Goal: Transaction & Acquisition: Purchase product/service

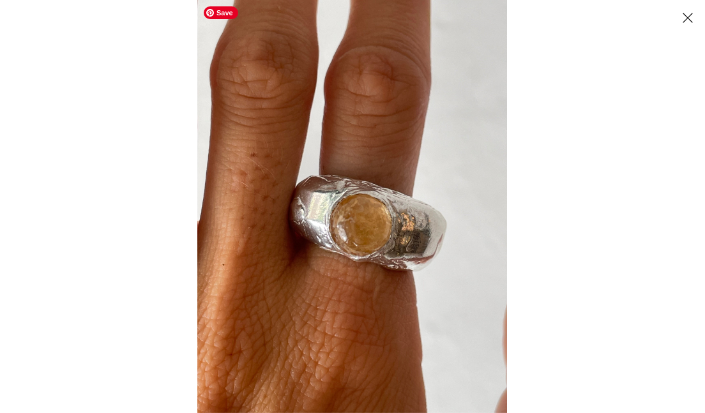
click at [320, 212] on img at bounding box center [352, 206] width 310 height 413
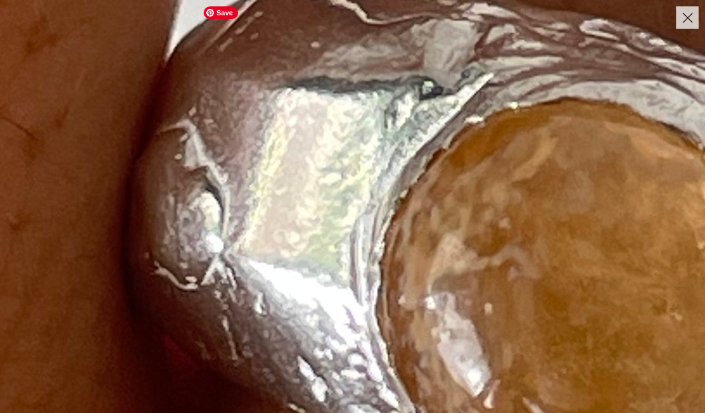
click at [320, 212] on img at bounding box center [521, 178] width 1931 height 2575
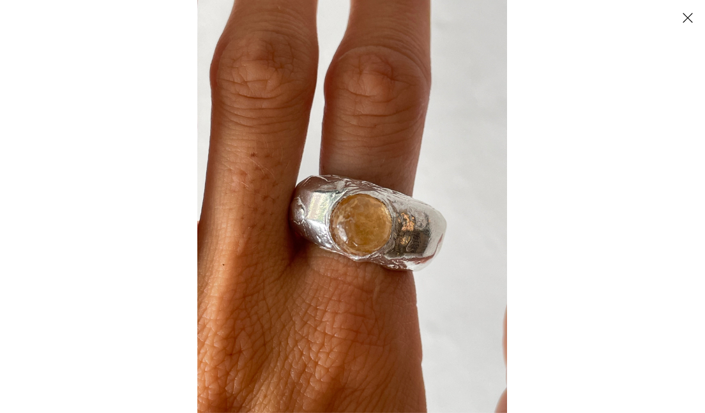
click at [686, 14] on button "Close" at bounding box center [687, 17] width 22 height 22
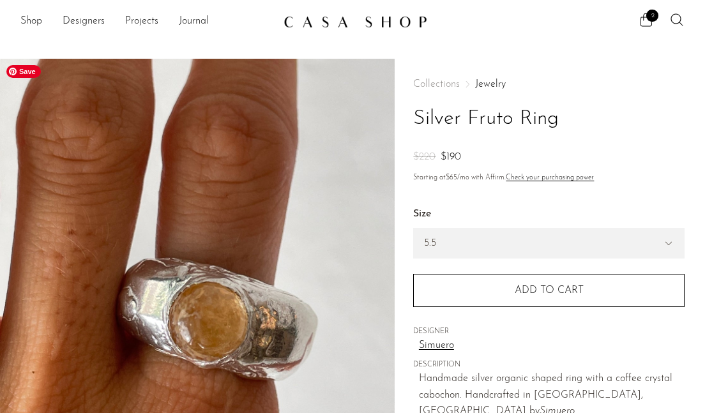
click at [270, 285] on img at bounding box center [197, 298] width 395 height 479
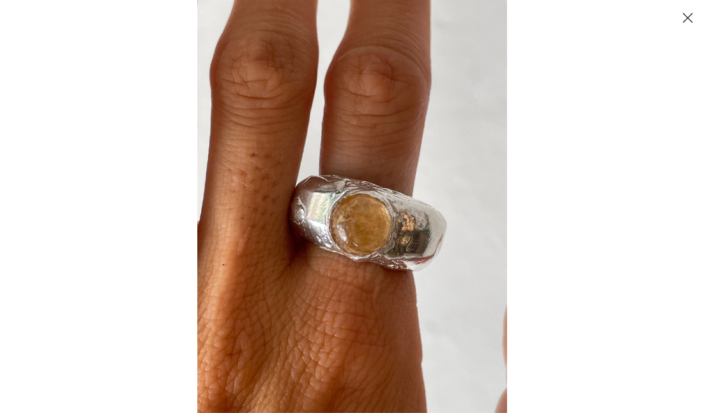
click at [686, 15] on button "Close" at bounding box center [687, 17] width 22 height 22
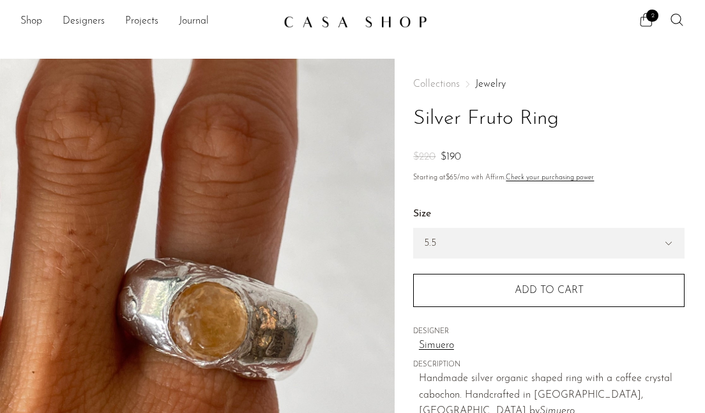
click at [644, 14] on icon at bounding box center [646, 19] width 12 height 13
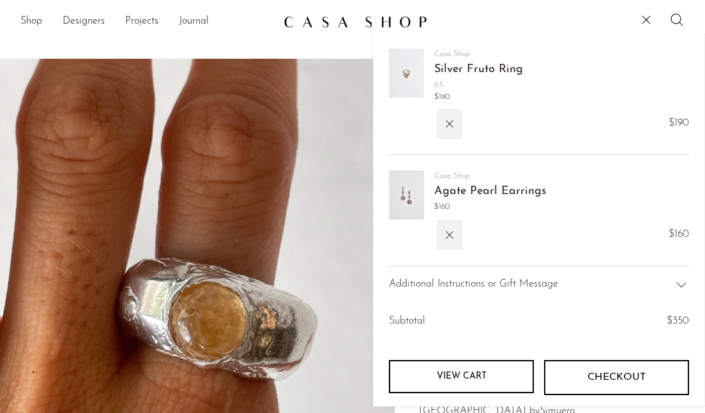
click at [619, 284] on div "Additional Instructions or Gift Message" at bounding box center [539, 285] width 300 height 38
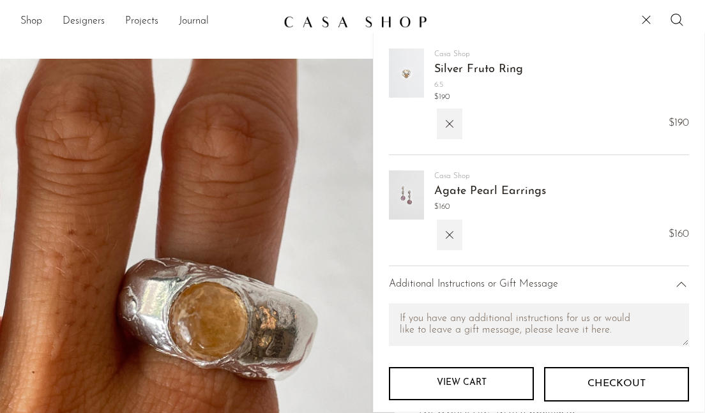
click at [620, 284] on div "Additional Instructions or Gift Message" at bounding box center [539, 285] width 300 height 38
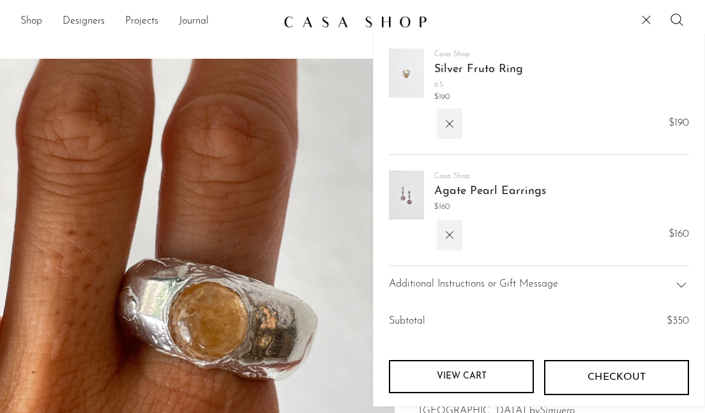
click at [469, 382] on link "View cart" at bounding box center [461, 376] width 145 height 33
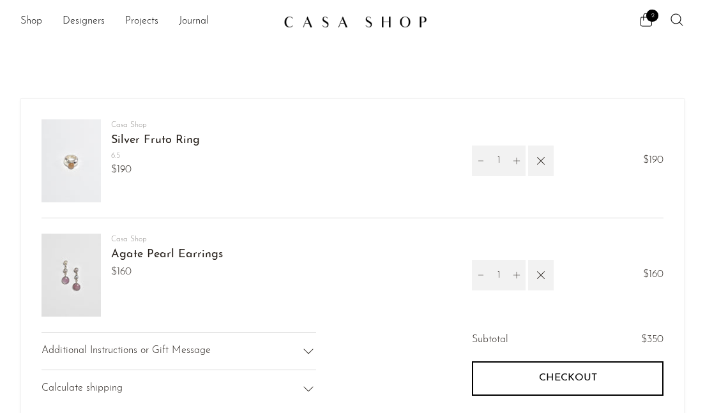
click at [494, 382] on button "Checkout" at bounding box center [568, 378] width 192 height 34
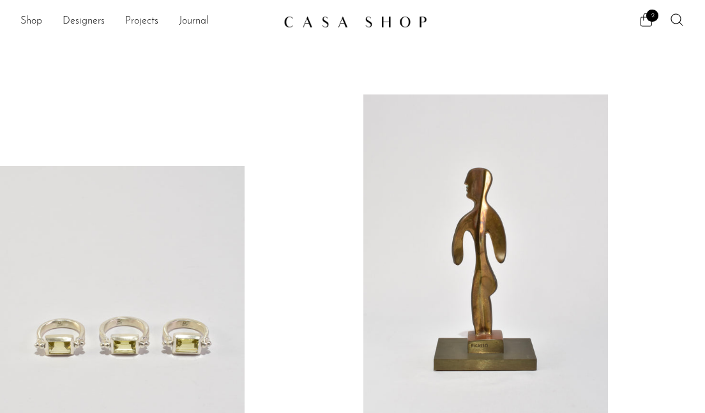
click at [653, 19] on span "2" at bounding box center [652, 16] width 12 height 12
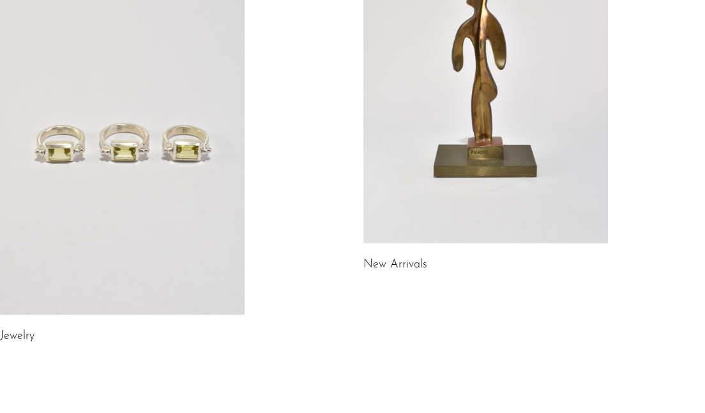
scroll to position [158, 0]
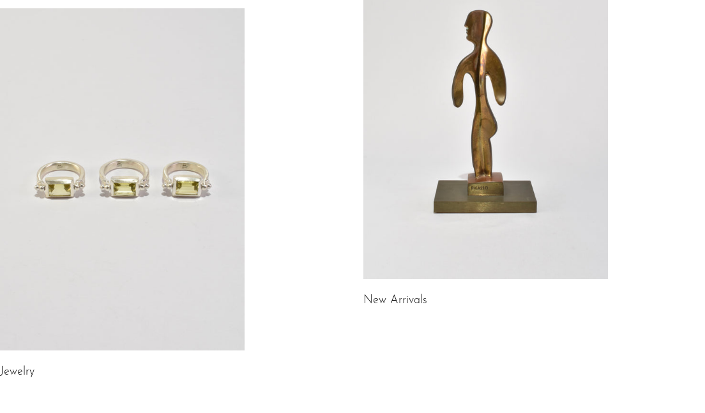
click at [210, 215] on link at bounding box center [122, 179] width 245 height 342
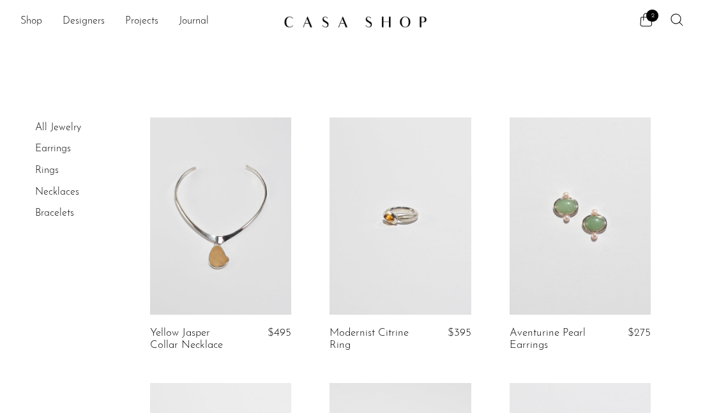
click at [650, 29] on ul "2" at bounding box center [662, 21] width 46 height 19
click at [650, 26] on icon at bounding box center [646, 19] width 12 height 13
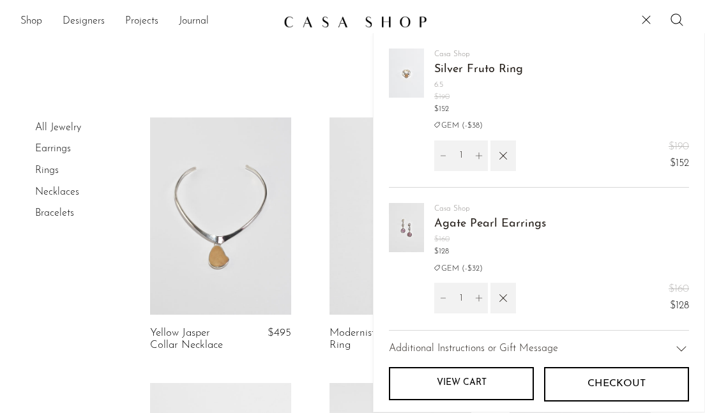
click at [453, 222] on link "Agate Pearl Earrings" at bounding box center [490, 223] width 112 height 11
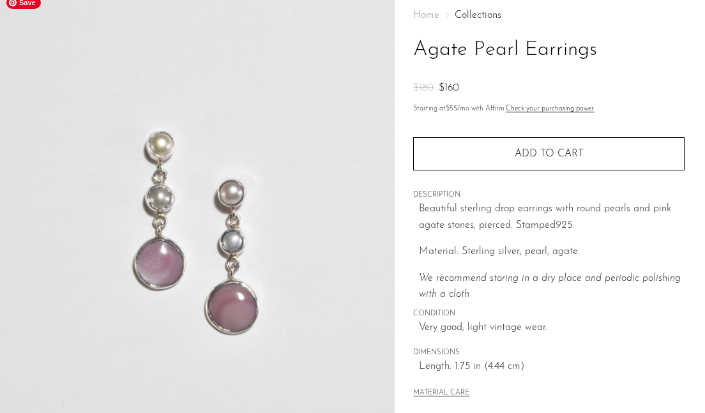
scroll to position [405, 0]
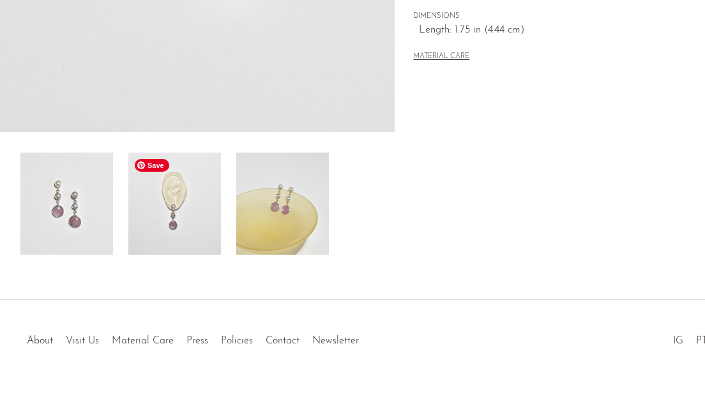
click at [188, 227] on img at bounding box center [174, 204] width 93 height 102
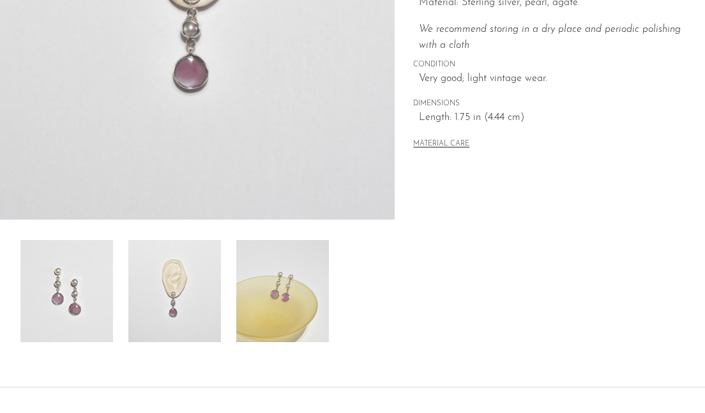
scroll to position [335, 0]
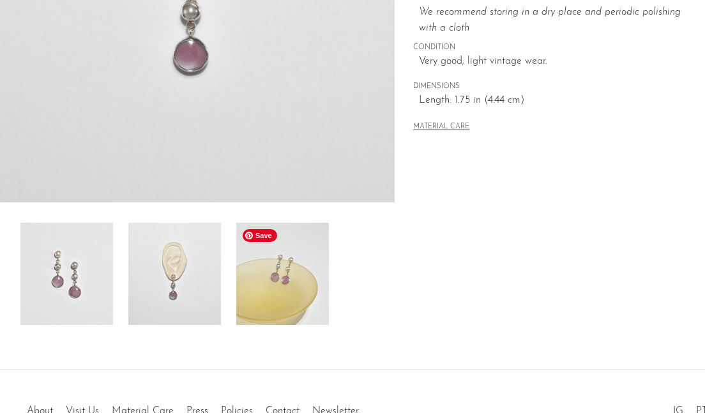
click at [290, 296] on img at bounding box center [282, 274] width 93 height 102
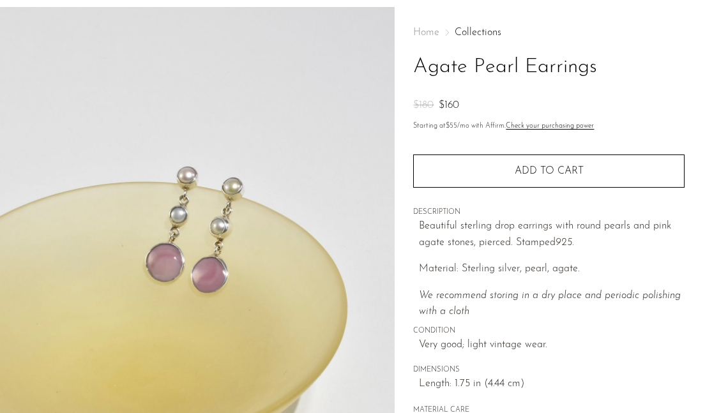
scroll to position [0, 0]
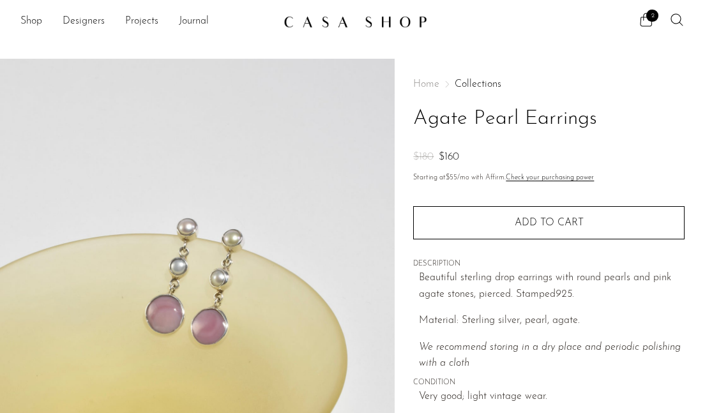
click at [635, 18] on div "2" at bounding box center [558, 21] width 253 height 19
click at [645, 18] on icon at bounding box center [646, 19] width 15 height 15
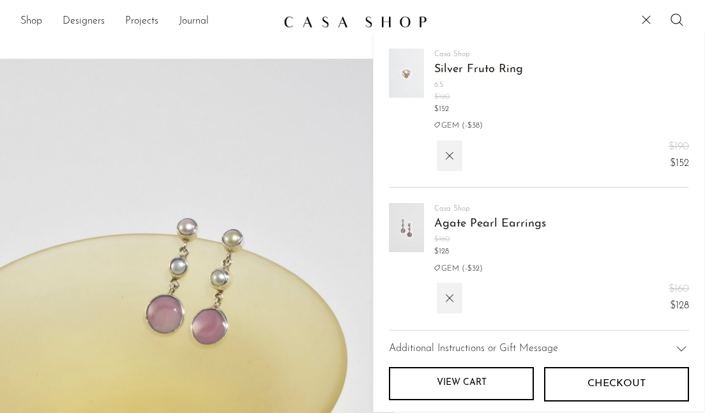
click at [420, 69] on img at bounding box center [406, 73] width 35 height 49
click at [454, 61] on span "Silver Fruto Ring" at bounding box center [478, 70] width 89 height 19
click at [454, 69] on link "Silver Fruto Ring" at bounding box center [478, 69] width 89 height 11
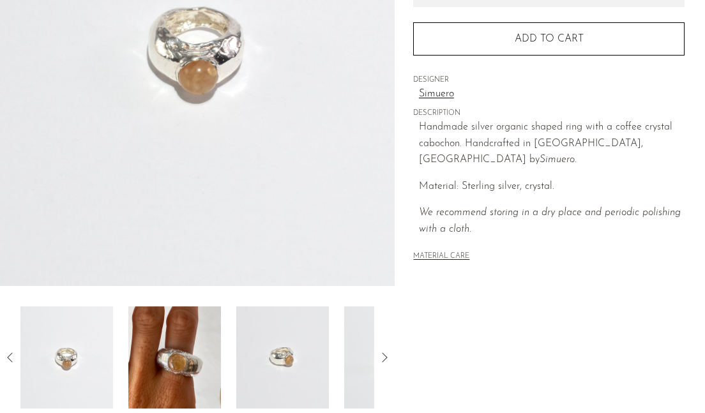
scroll to position [335, 0]
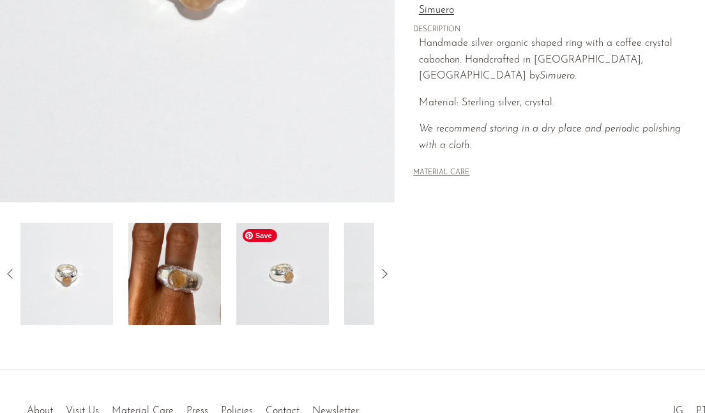
click at [317, 267] on img at bounding box center [282, 274] width 93 height 102
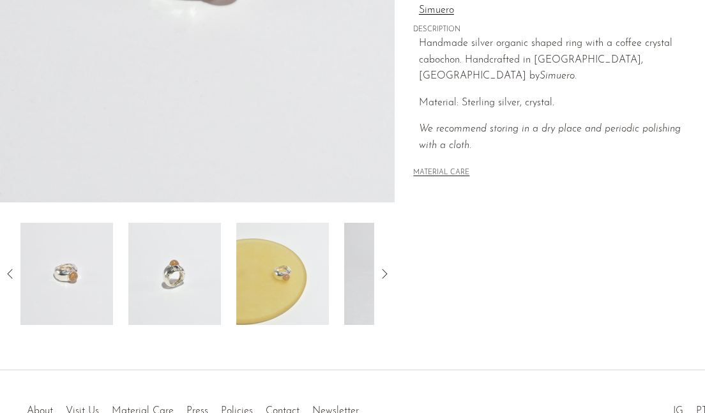
click at [9, 275] on icon at bounding box center [9, 274] width 5 height 10
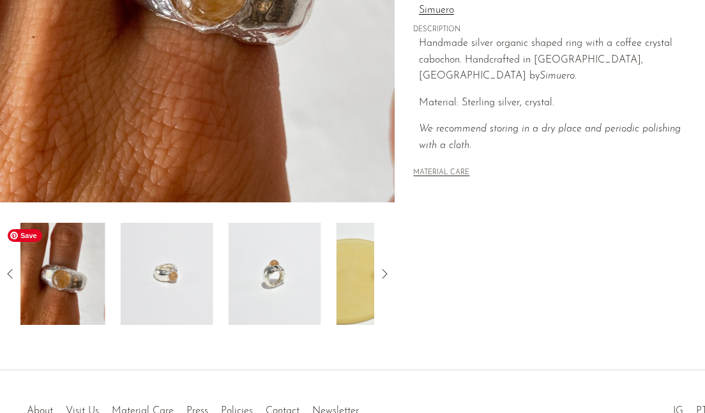
click at [67, 289] on img at bounding box center [59, 274] width 93 height 102
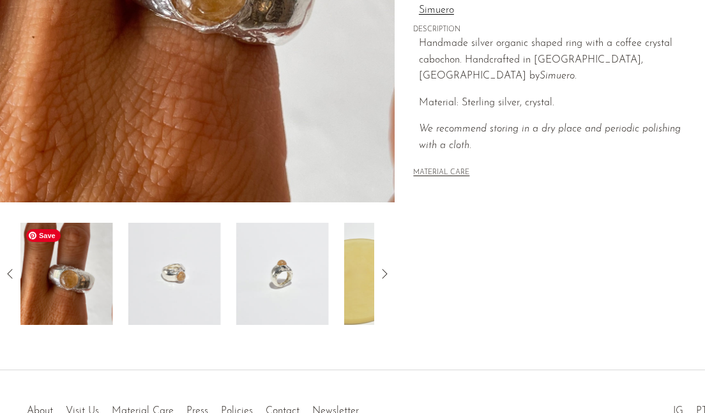
click at [74, 271] on img at bounding box center [66, 274] width 93 height 102
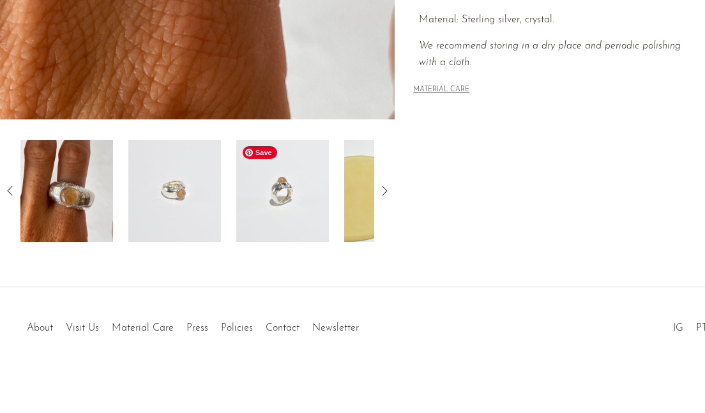
scroll to position [321, 0]
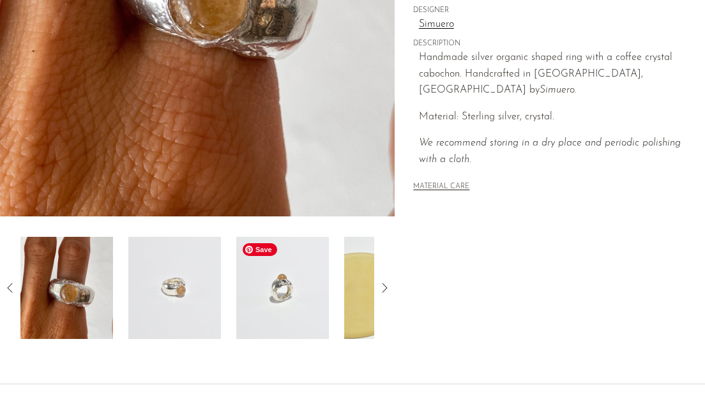
click at [305, 292] on img at bounding box center [282, 288] width 93 height 102
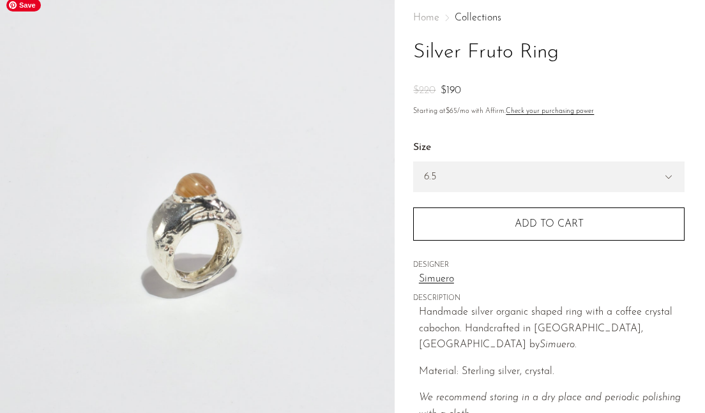
scroll to position [241, 0]
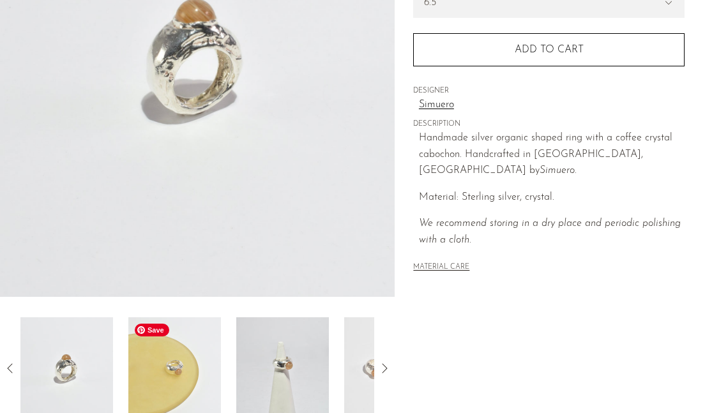
click at [175, 348] on img at bounding box center [174, 368] width 93 height 102
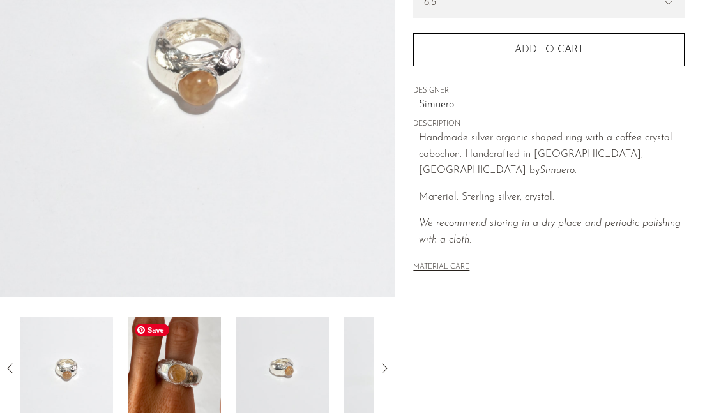
click at [191, 353] on img at bounding box center [174, 368] width 93 height 102
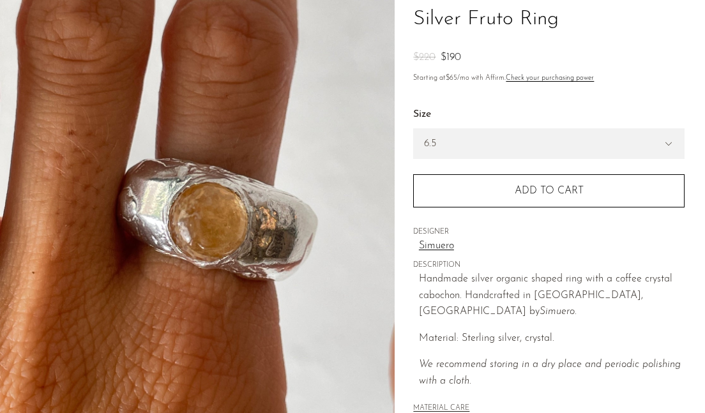
scroll to position [305, 0]
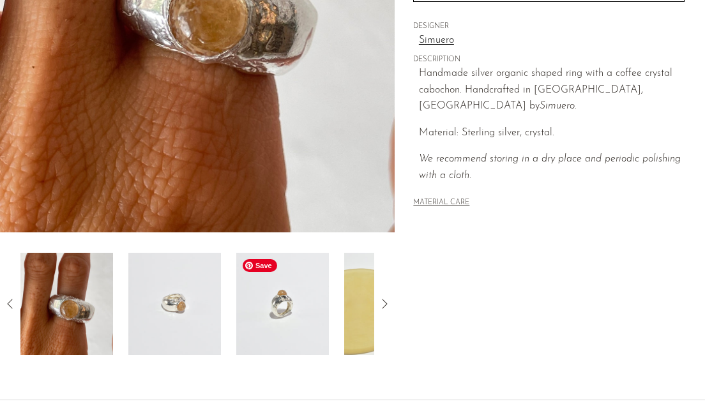
click at [310, 301] on img at bounding box center [282, 304] width 93 height 102
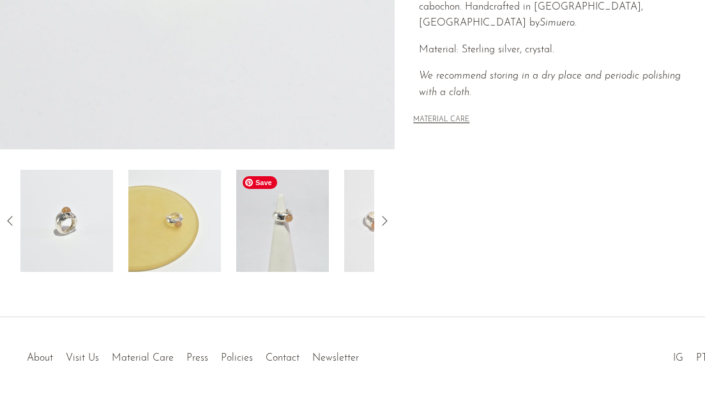
scroll to position [387, 0]
click at [188, 232] on img at bounding box center [174, 222] width 93 height 102
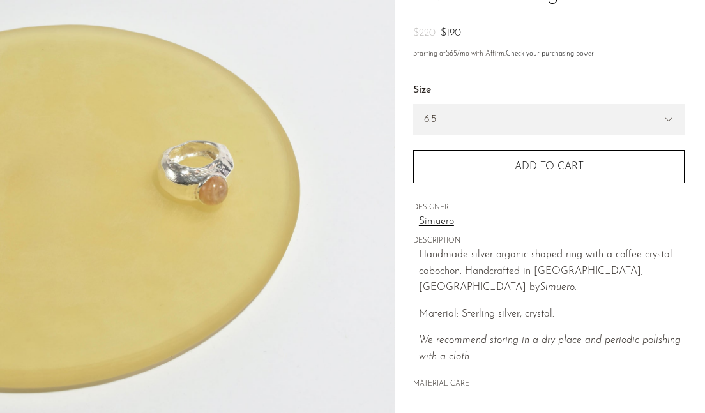
scroll to position [125, 0]
